Goal: Communication & Community: Answer question/provide support

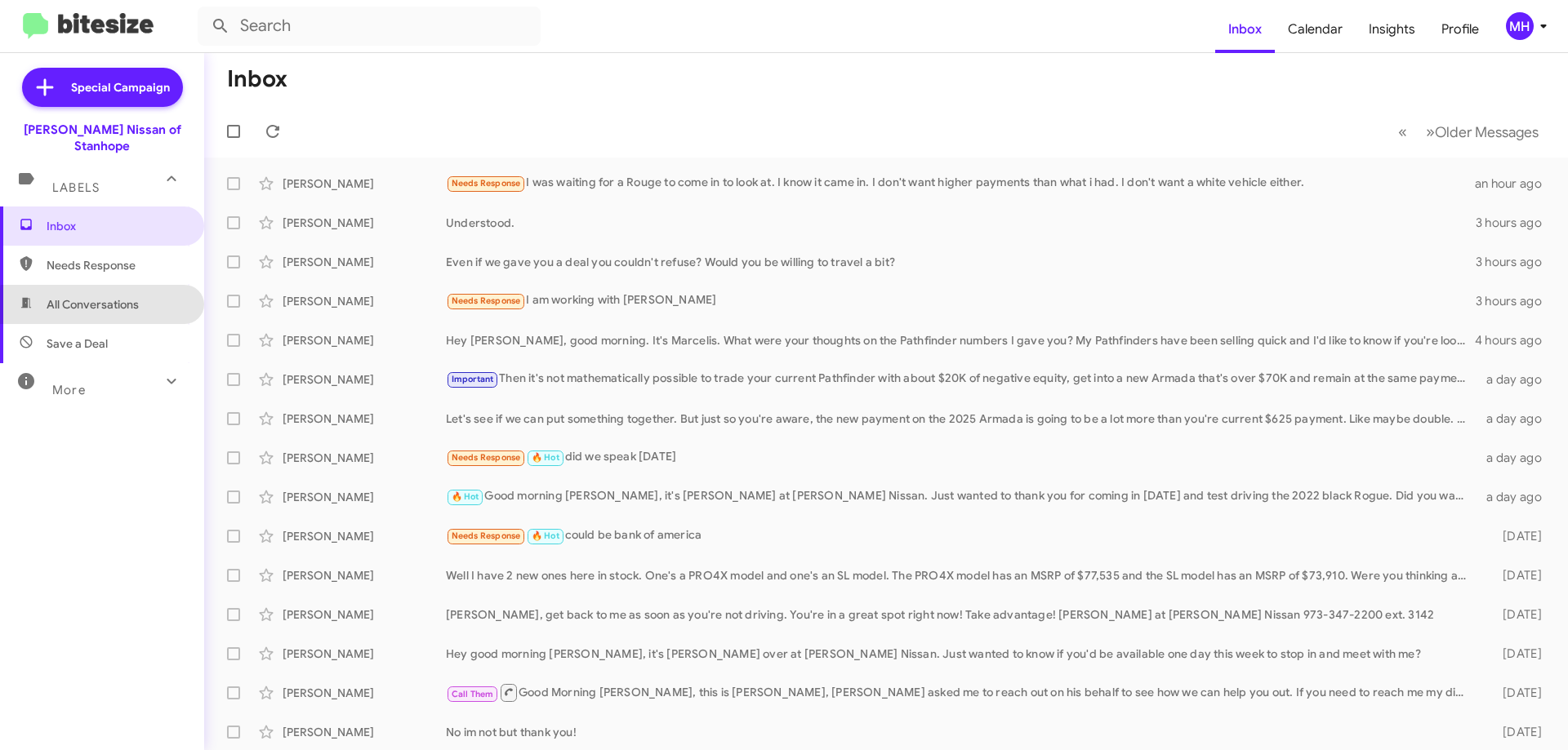
click at [122, 296] on span "All Conversations" at bounding box center [92, 304] width 92 height 16
type input "in:all-conversations"
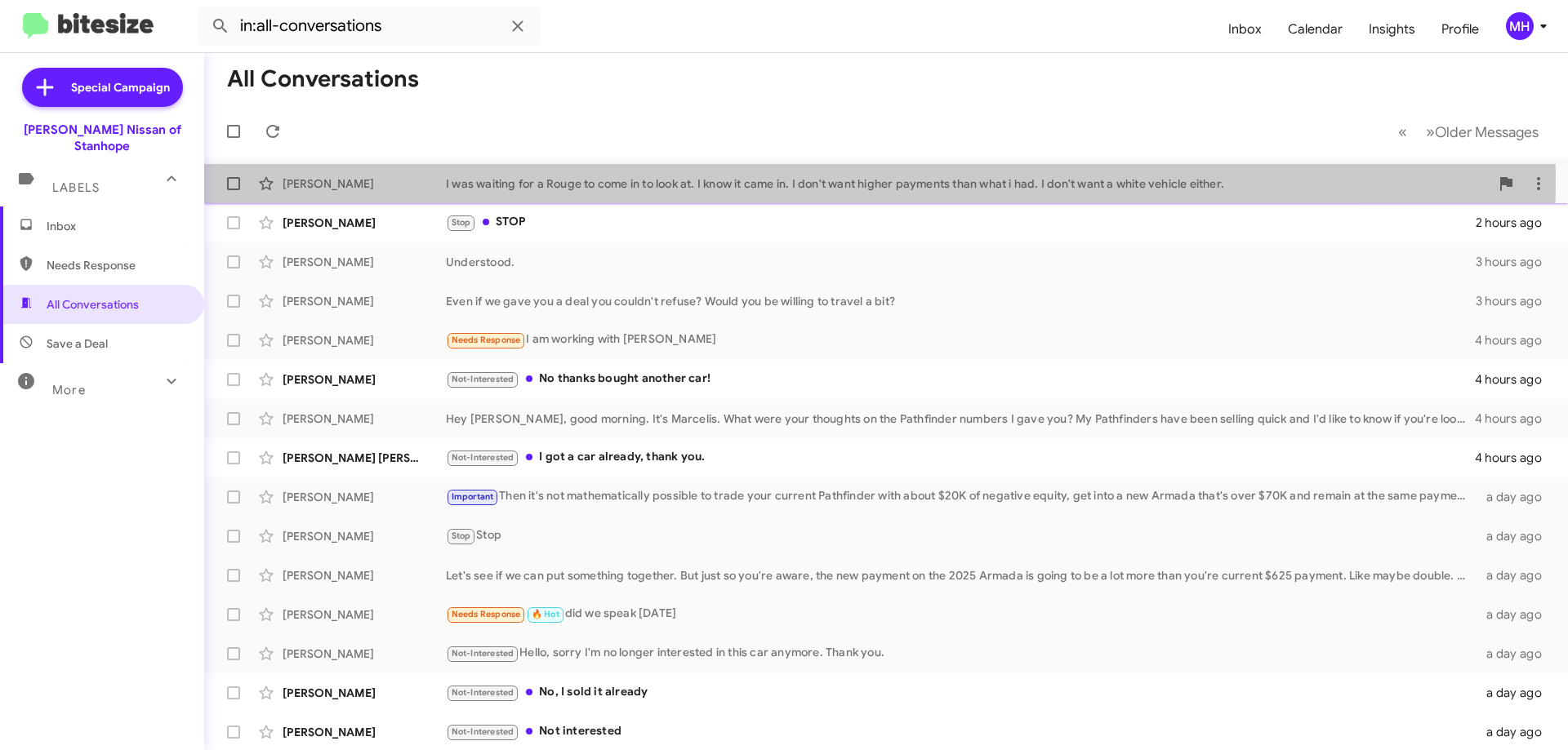
click at [630, 179] on div "I was waiting for a Rouge to come in to look at. I know it came in. I don't wan…" at bounding box center [968, 183] width 1043 height 16
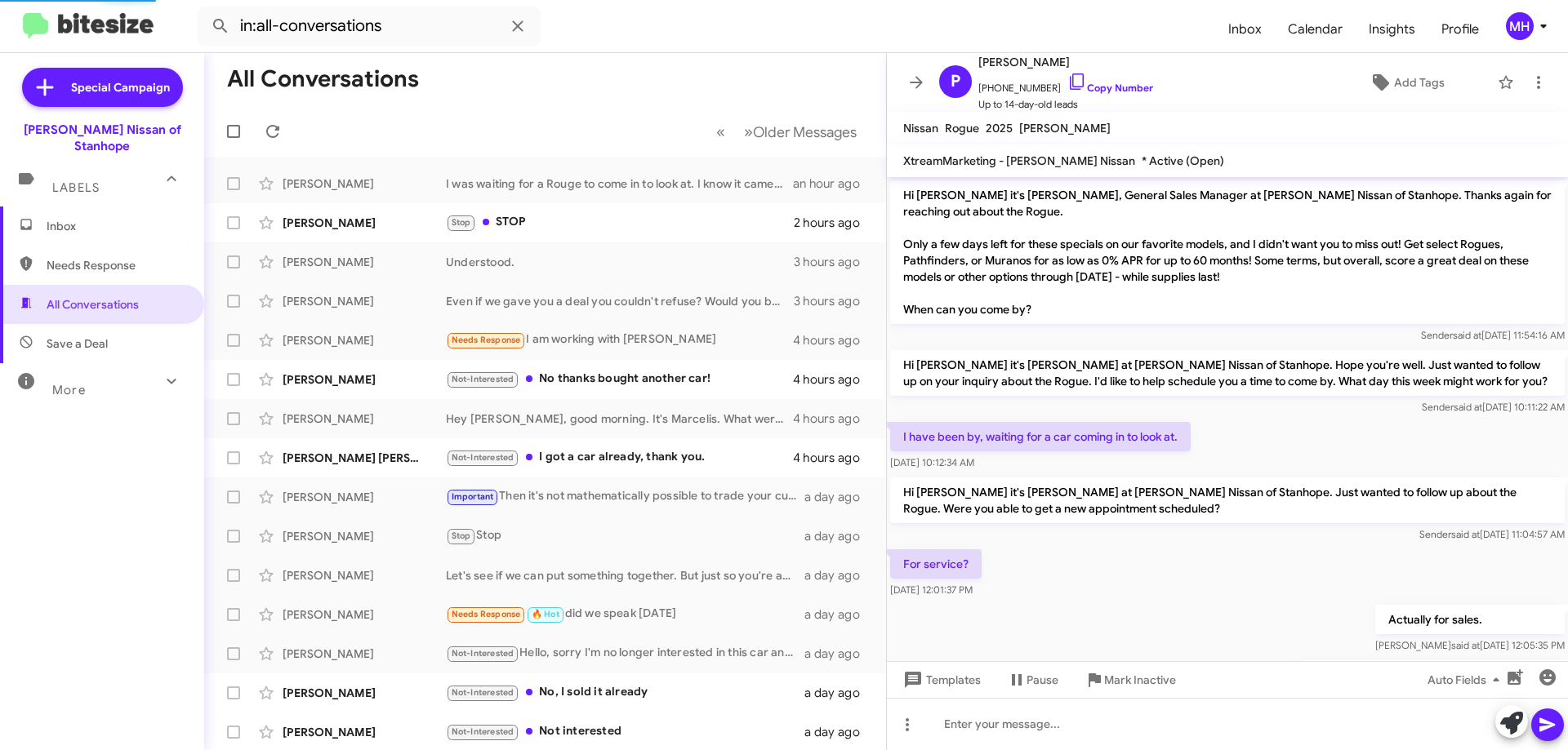
scroll to position [291, 0]
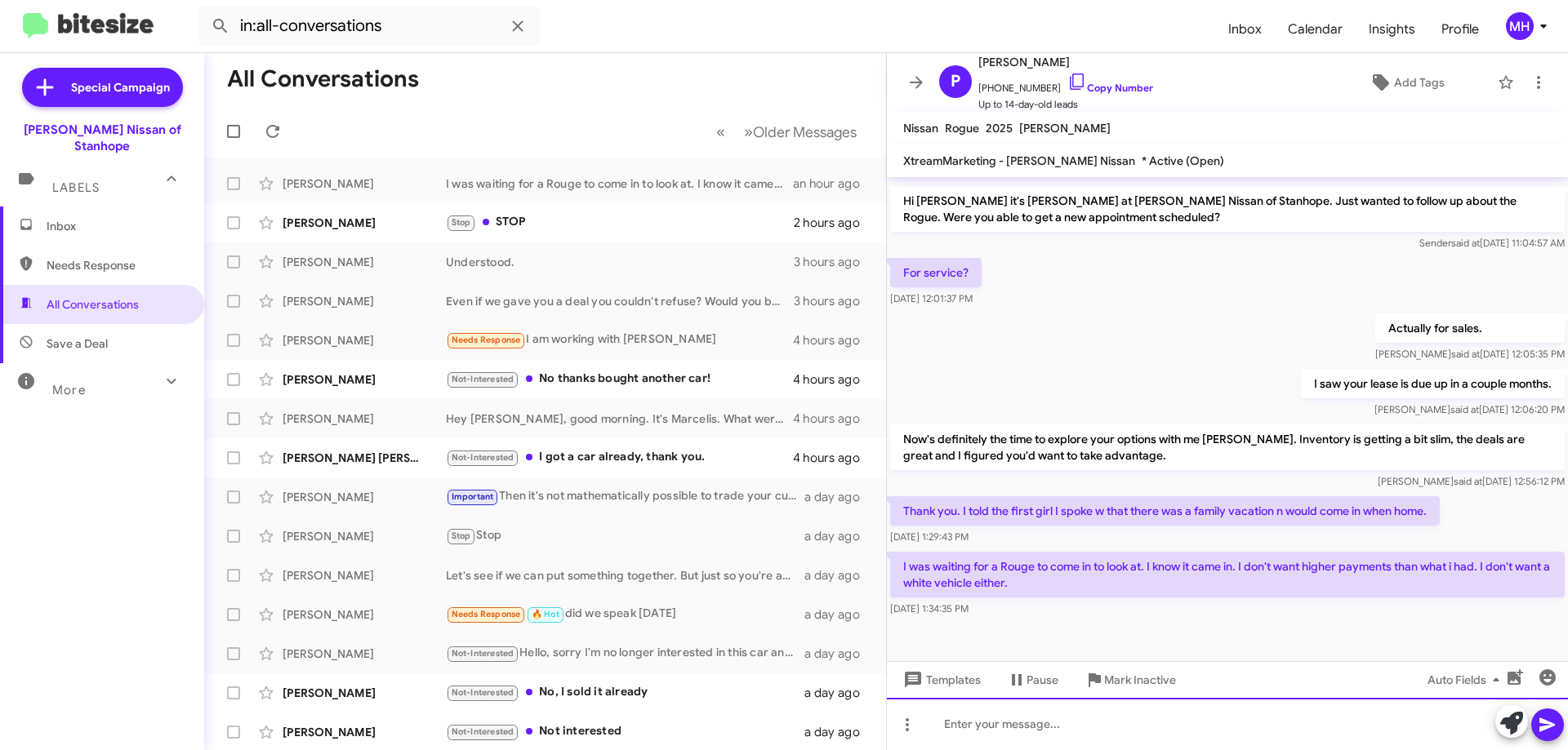
click at [966, 731] on div at bounding box center [1227, 725] width 681 height 52
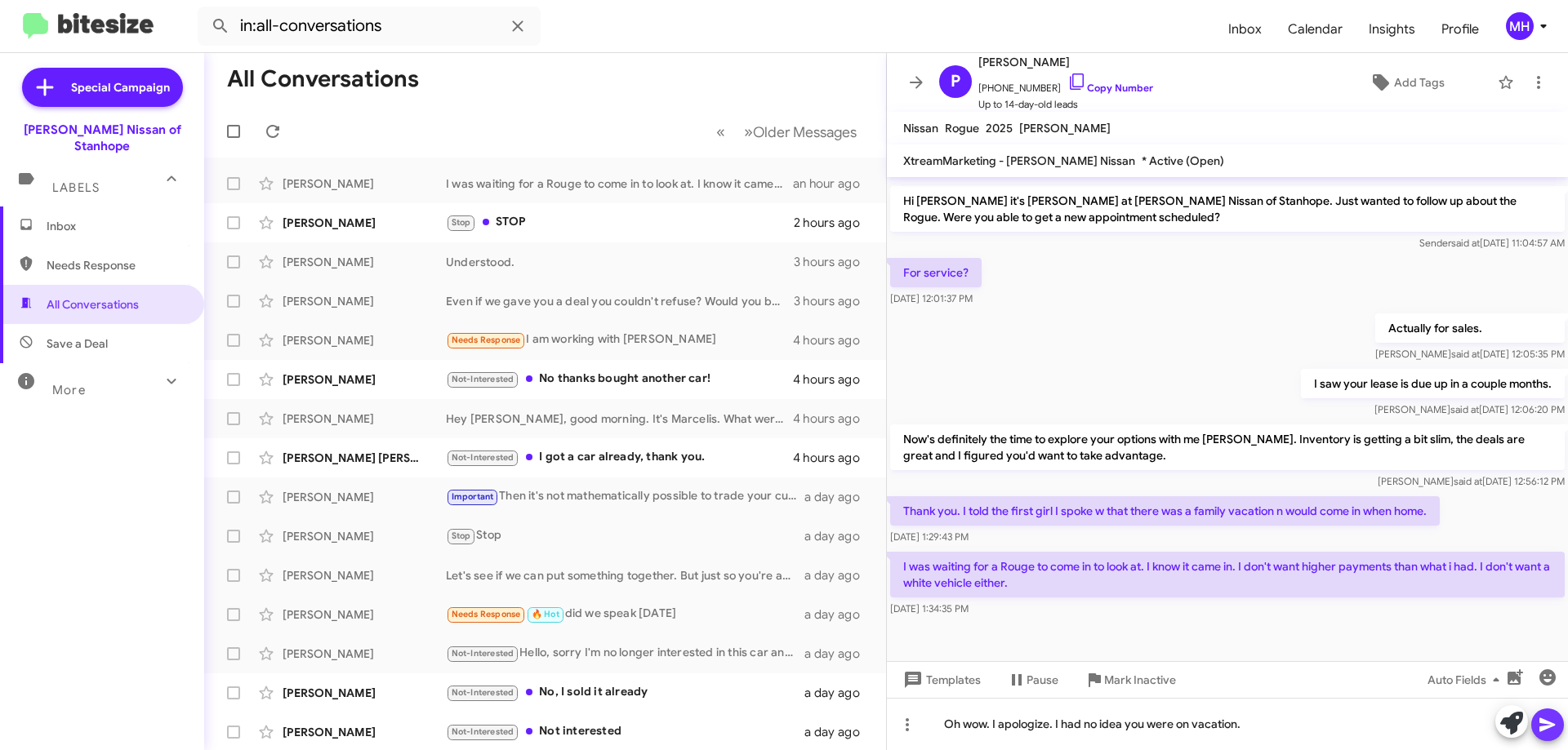
click at [1544, 727] on icon at bounding box center [1547, 725] width 15 height 14
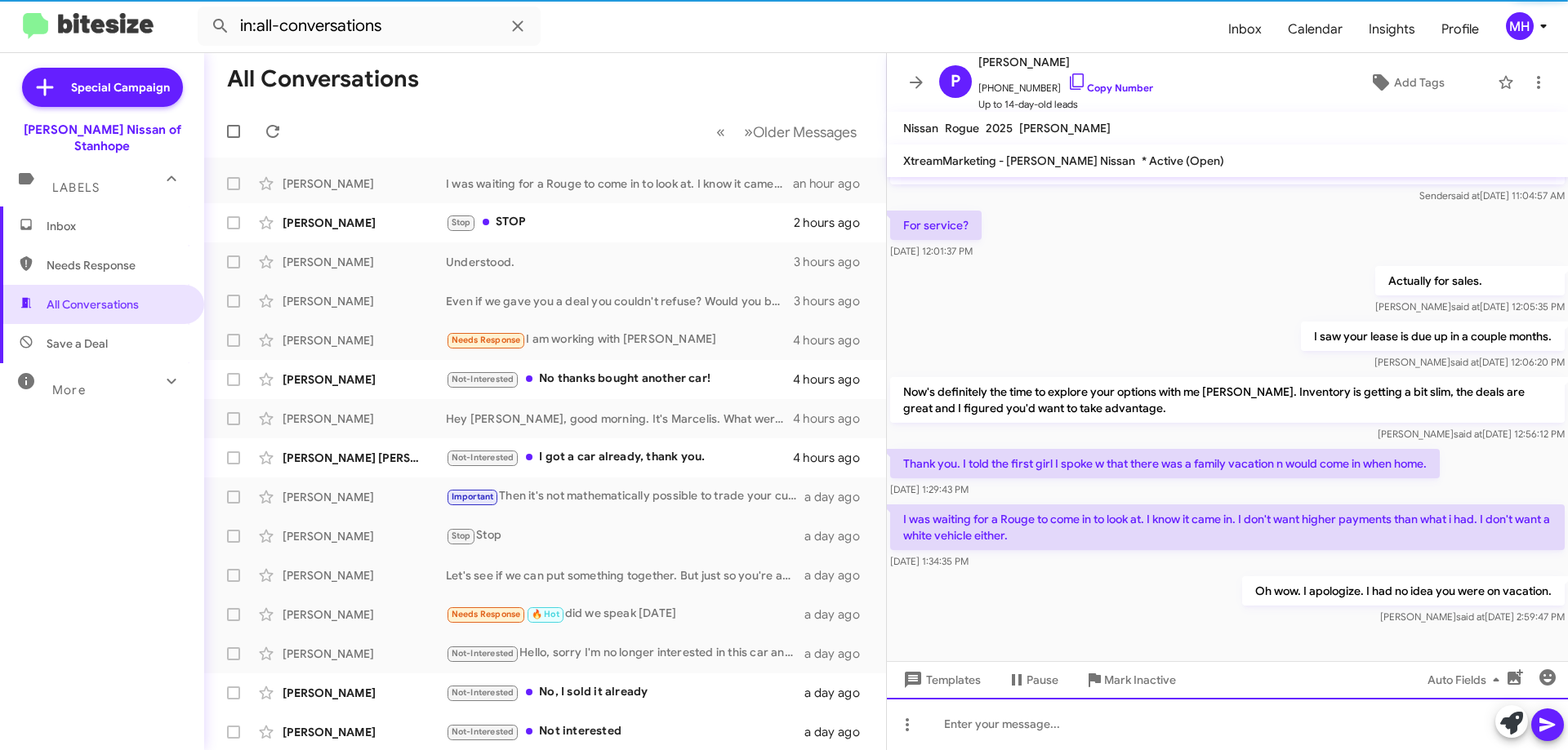
scroll to position [351, 0]
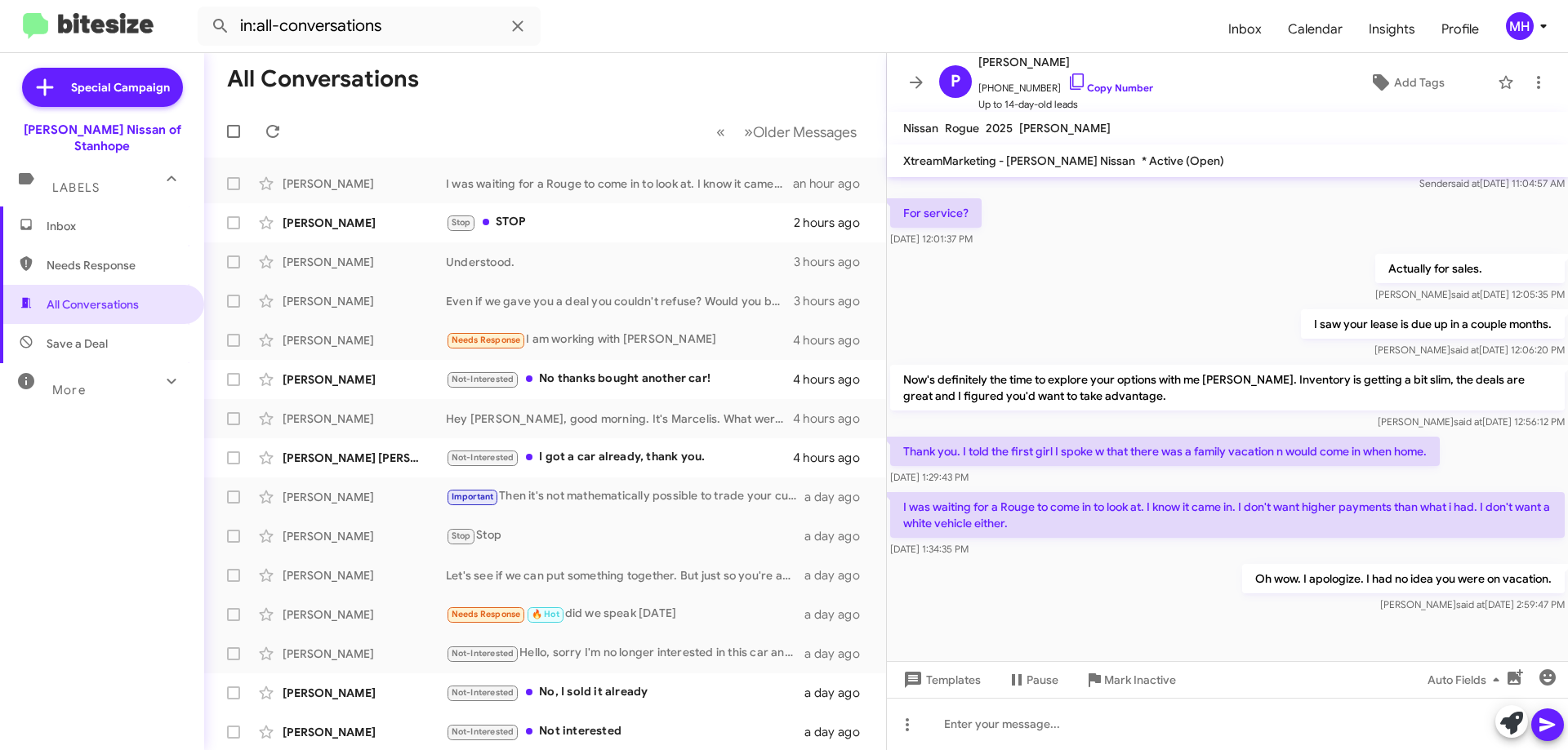
click at [74, 218] on span "Inbox" at bounding box center [116, 225] width 139 height 16
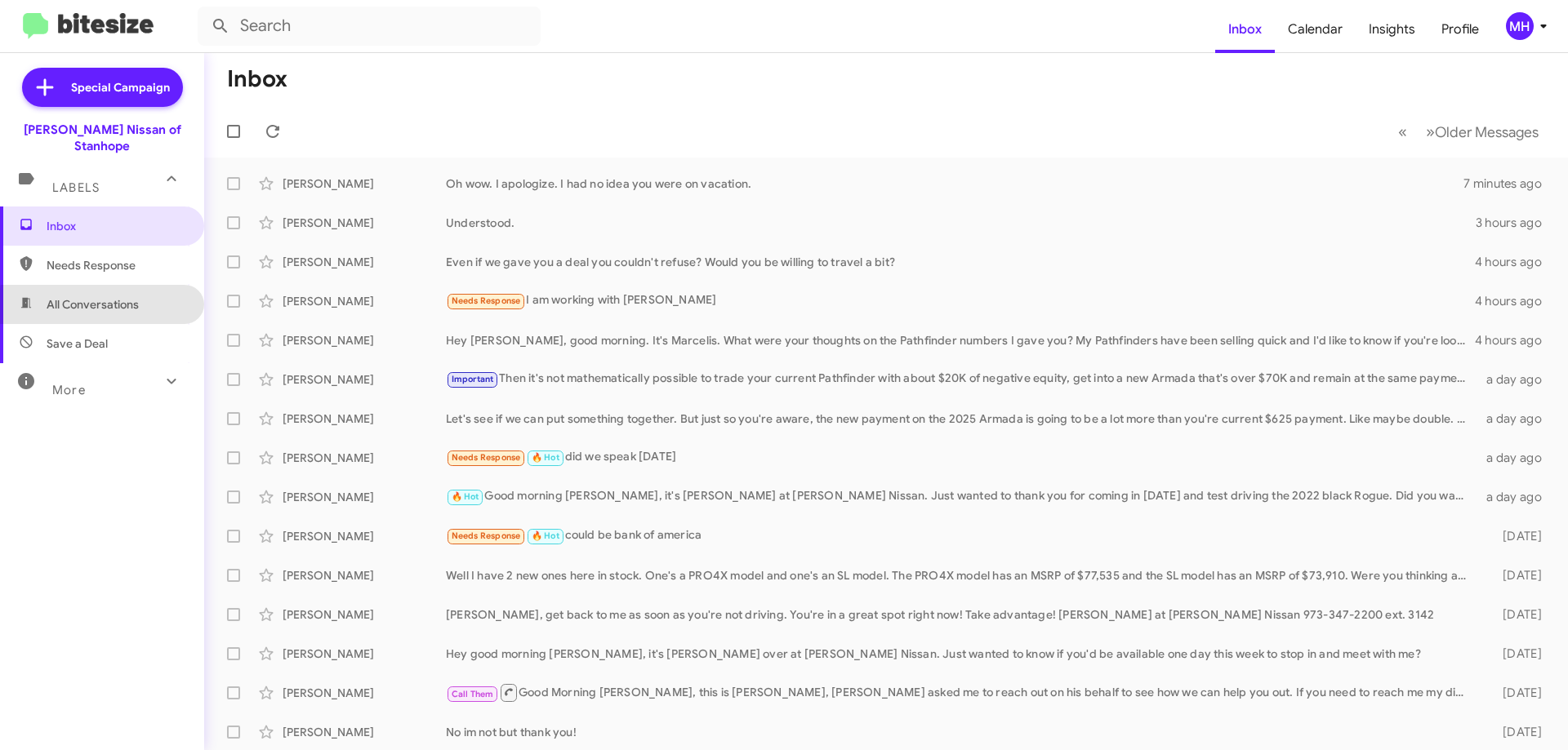
click at [102, 296] on span "All Conversations" at bounding box center [92, 304] width 92 height 16
type input "in:all-conversations"
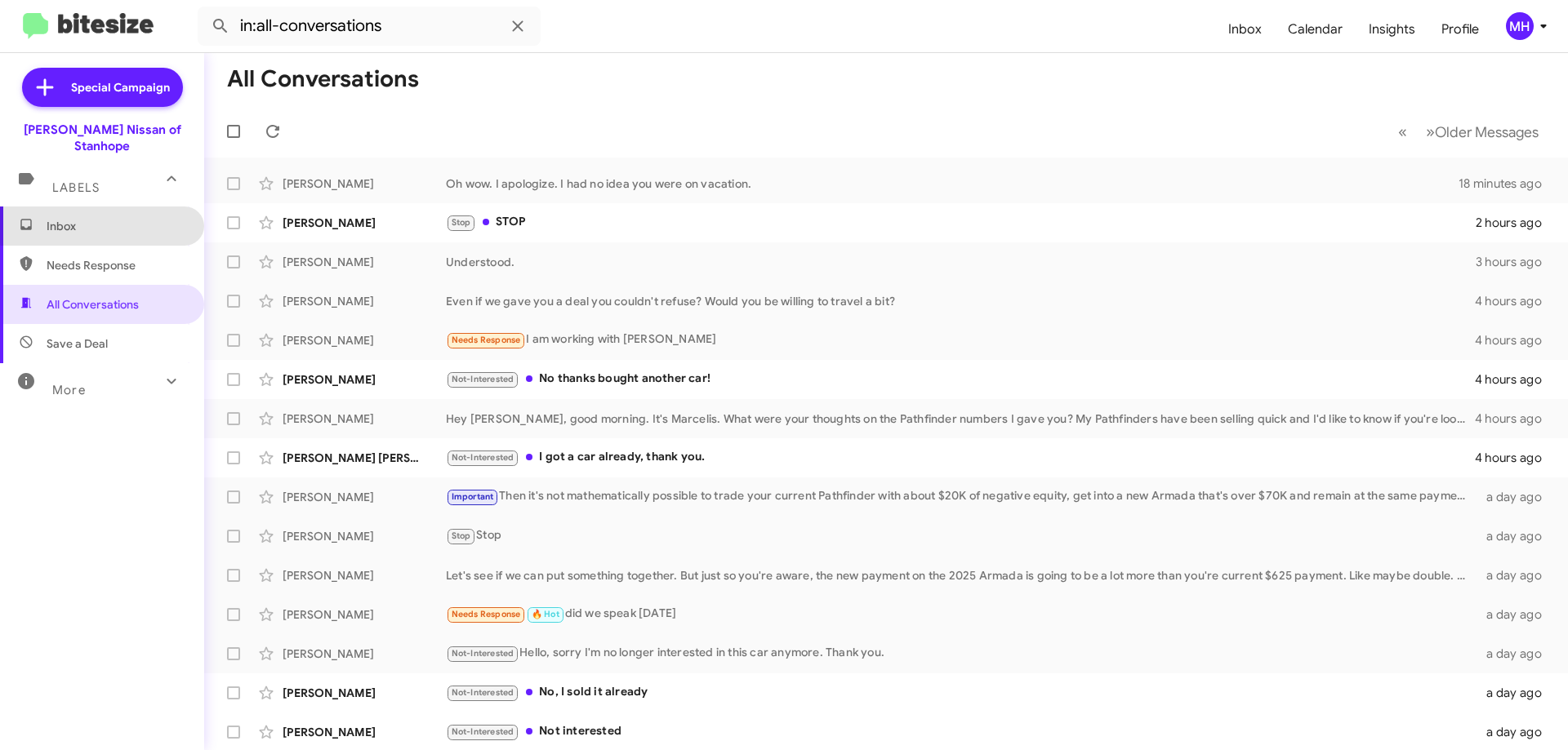
click at [107, 218] on span "Inbox" at bounding box center [116, 225] width 139 height 16
